Goal: Obtain resource: Obtain resource

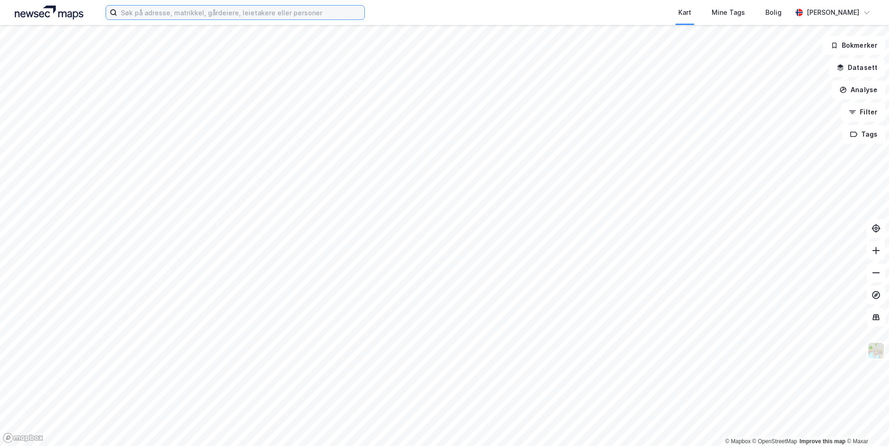
click at [160, 15] on input at bounding box center [240, 13] width 247 height 14
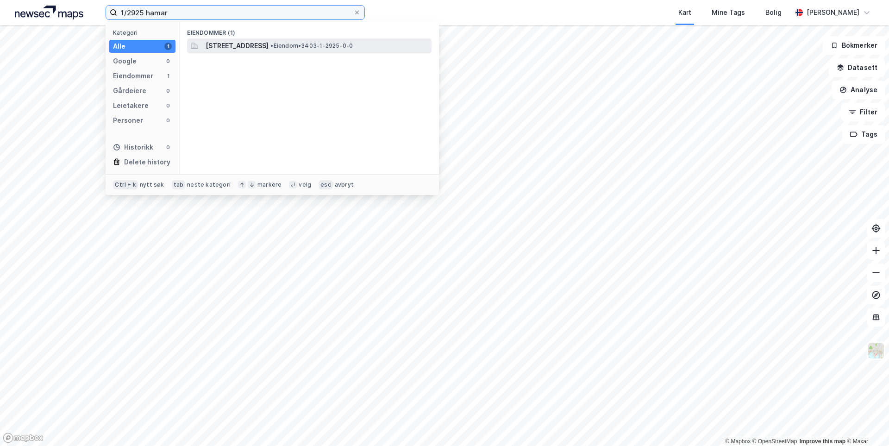
type input "1/2925 hamar"
click at [227, 48] on span "[STREET_ADDRESS]" at bounding box center [237, 45] width 63 height 11
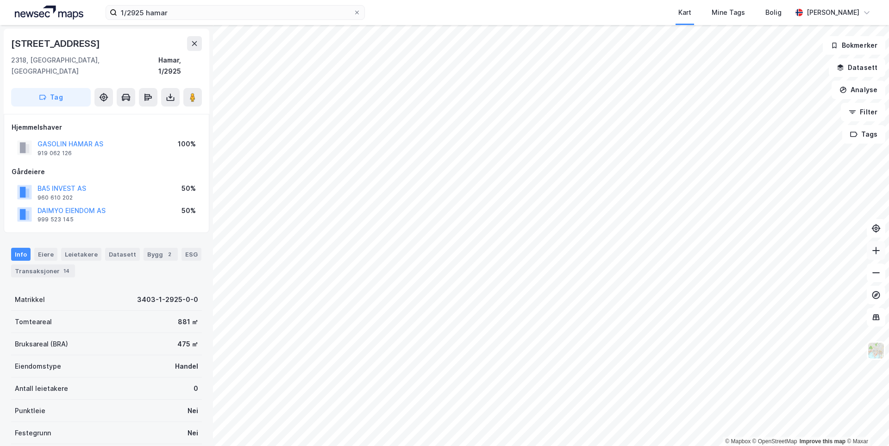
click at [875, 258] on button at bounding box center [876, 250] width 19 height 19
click at [169, 94] on button at bounding box center [170, 97] width 19 height 19
click at [143, 127] on div "Last ned matrikkelrapport" at bounding box center [136, 130] width 76 height 7
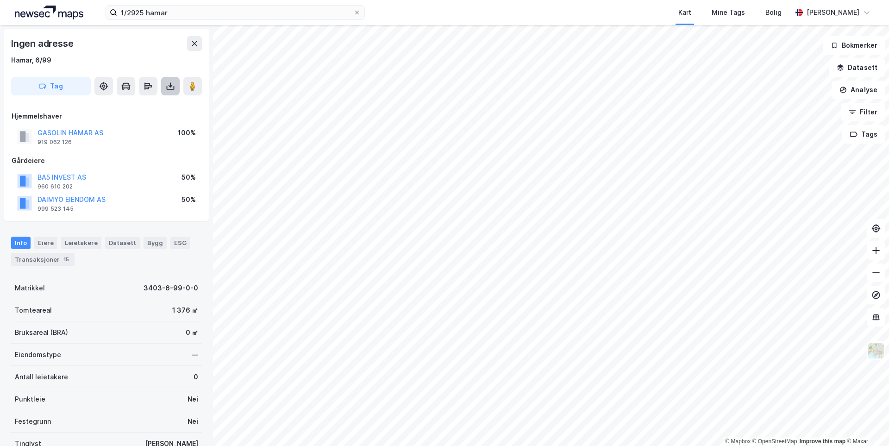
click at [173, 87] on icon at bounding box center [170, 86] width 9 height 9
click at [157, 115] on div "Last ned matrikkelrapport" at bounding box center [130, 119] width 99 height 15
click at [168, 85] on icon at bounding box center [170, 86] width 9 height 9
click at [141, 117] on div "Last ned matrikkelrapport" at bounding box center [136, 119] width 76 height 7
click at [170, 88] on icon at bounding box center [170, 86] width 9 height 9
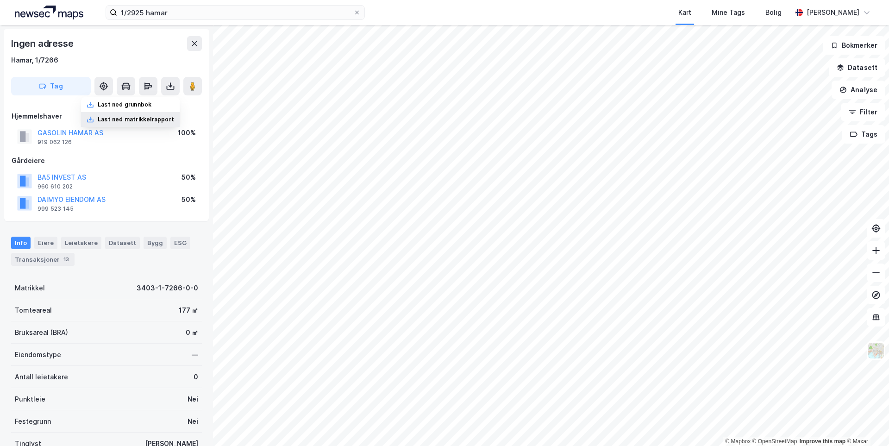
click at [159, 115] on div "Last ned matrikkelrapport" at bounding box center [130, 119] width 99 height 15
click at [146, 248] on div "Bygg" at bounding box center [155, 243] width 23 height 12
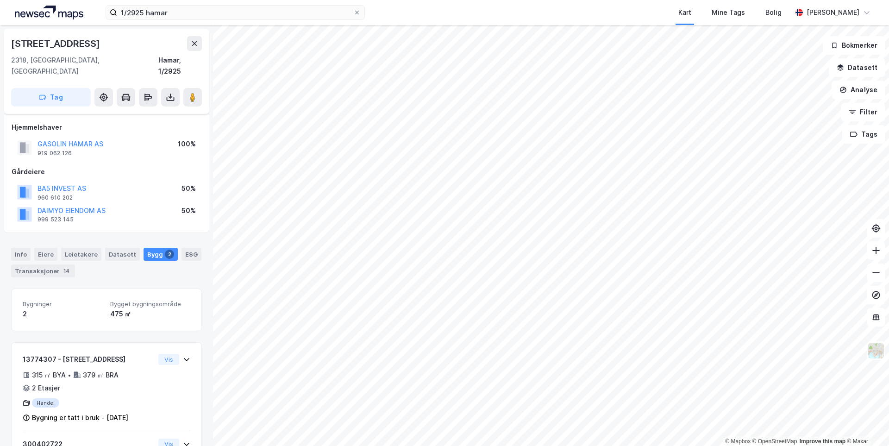
scroll to position [73, 0]
